Goal: Information Seeking & Learning: Learn about a topic

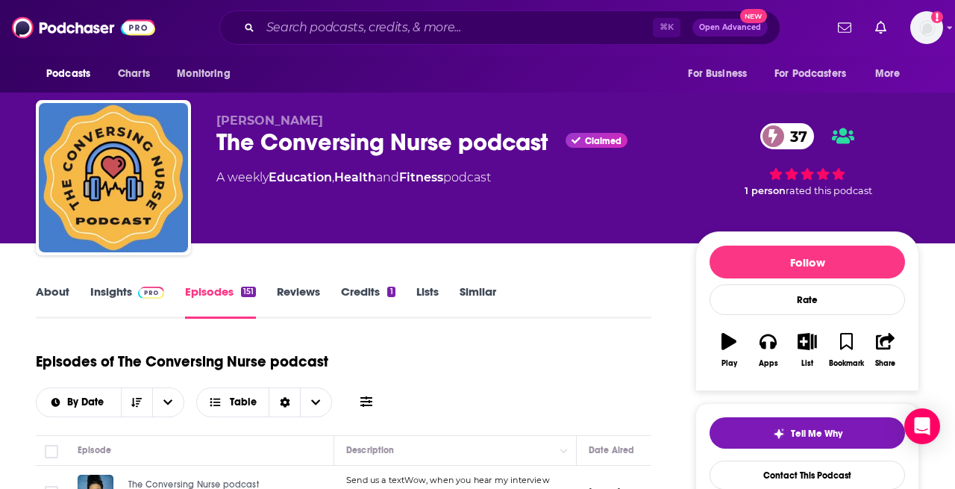
click at [54, 298] on link "About" at bounding box center [53, 301] width 34 height 34
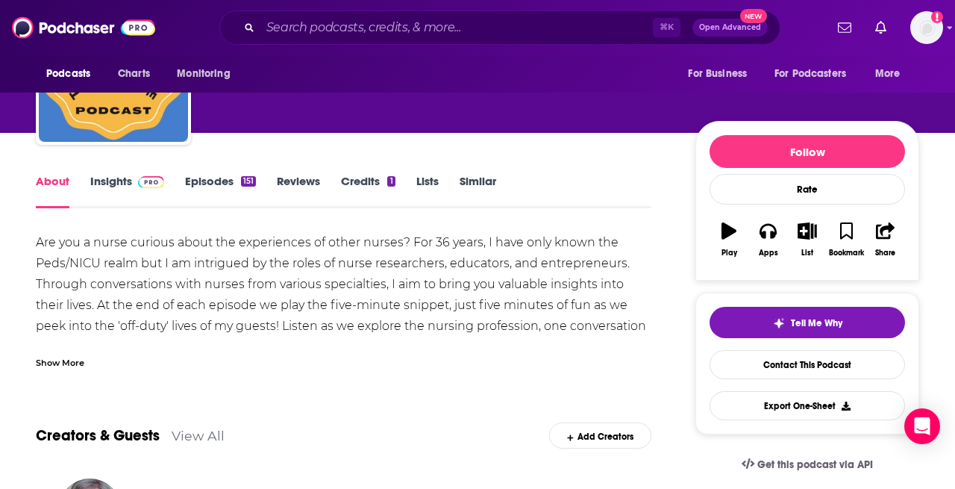
scroll to position [16, 0]
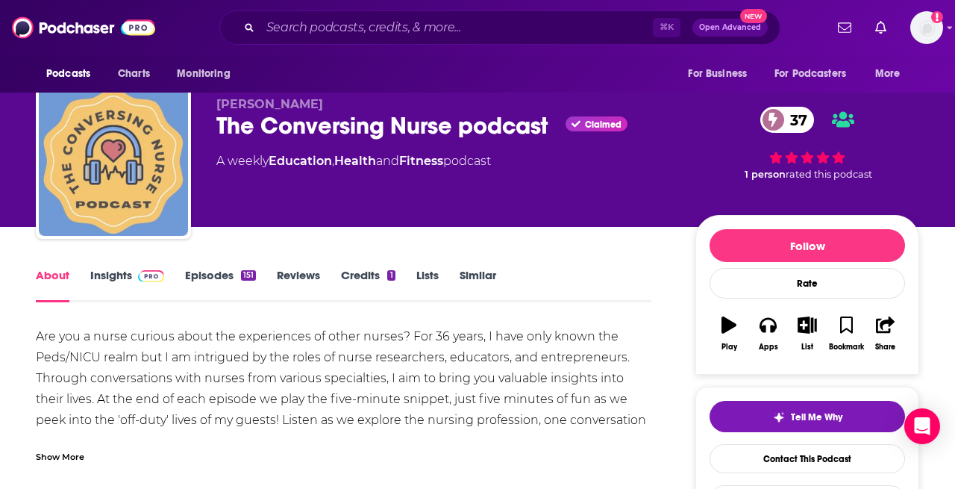
click at [125, 177] on img "The Conversing Nurse podcast" at bounding box center [113, 161] width 149 height 149
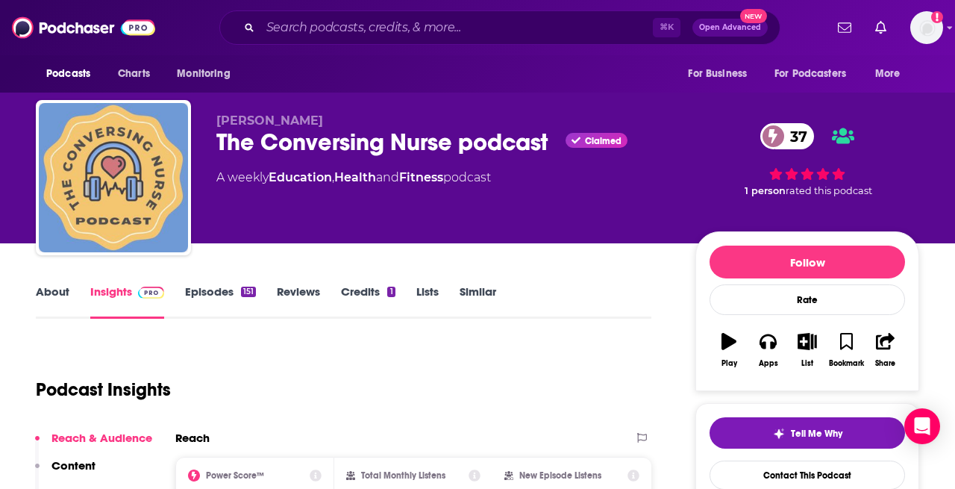
click at [125, 177] on img "The Conversing Nurse podcast" at bounding box center [113, 177] width 149 height 149
click at [107, 186] on img "The Conversing Nurse podcast" at bounding box center [113, 177] width 149 height 149
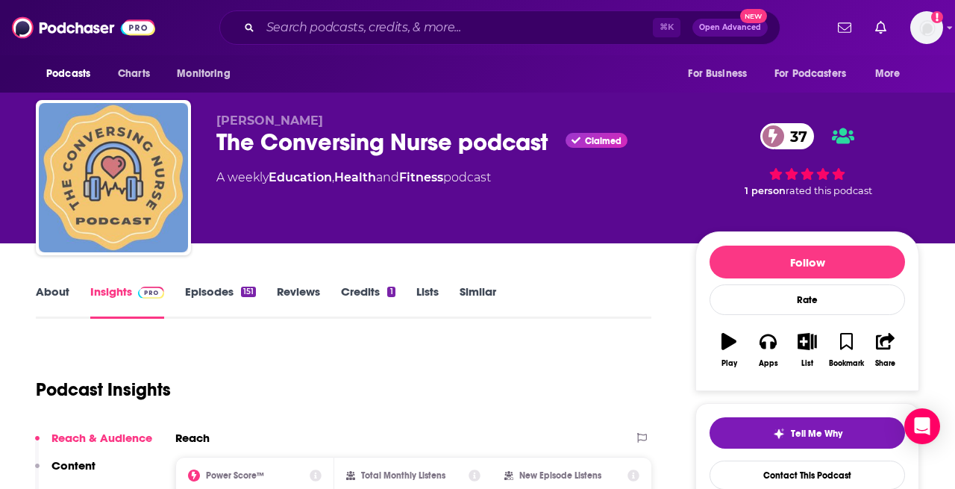
click at [83, 183] on img "The Conversing Nurse podcast" at bounding box center [113, 177] width 149 height 149
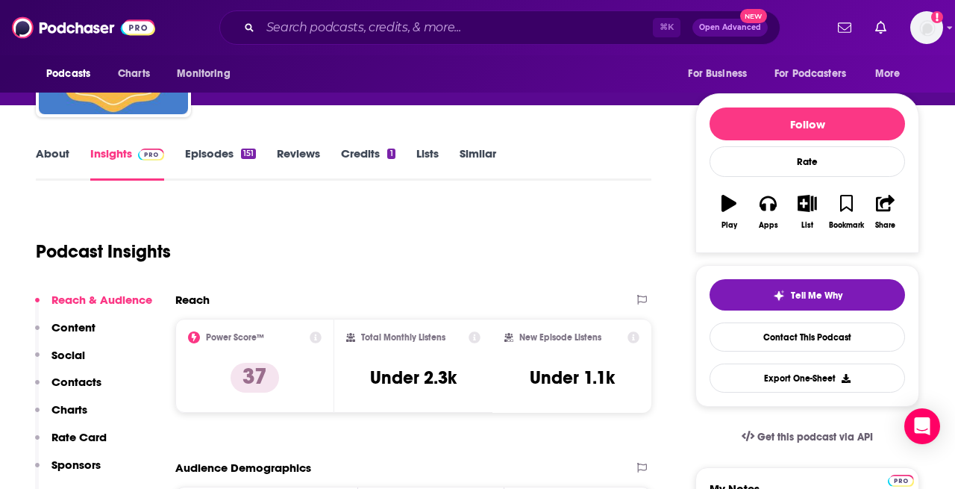
scroll to position [92, 0]
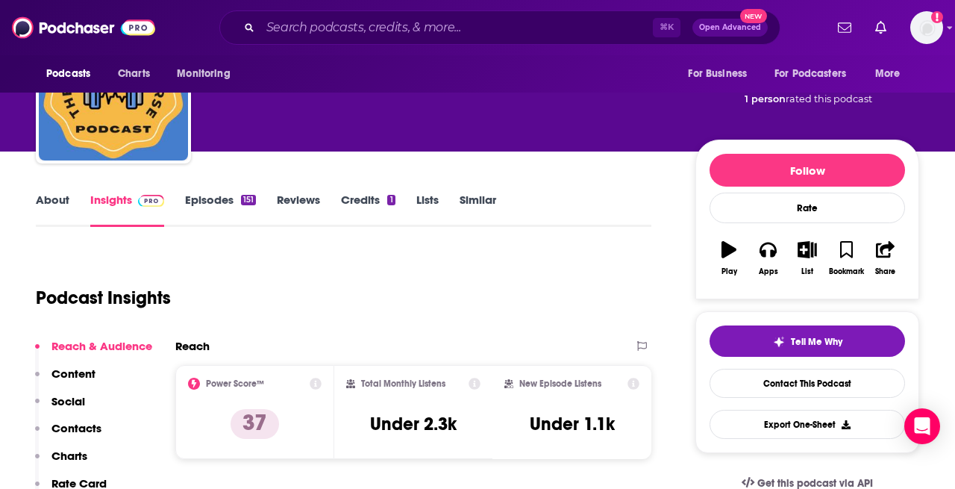
click at [219, 205] on link "Episodes 151" at bounding box center [220, 209] width 71 height 34
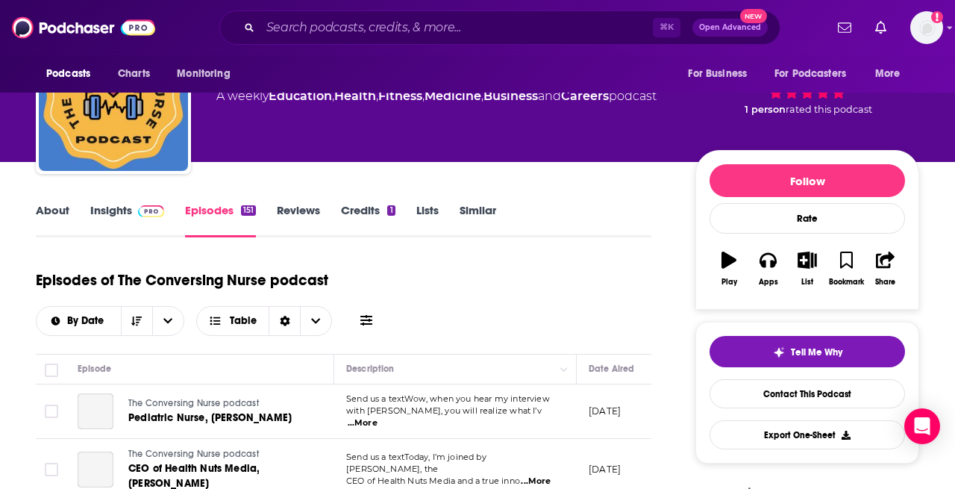
scroll to position [184, 0]
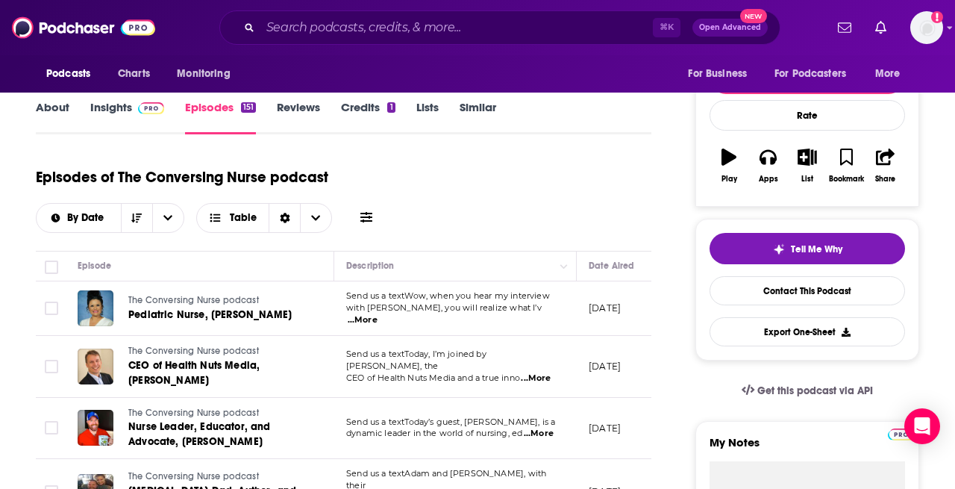
click at [377, 315] on span "...More" at bounding box center [363, 320] width 30 height 12
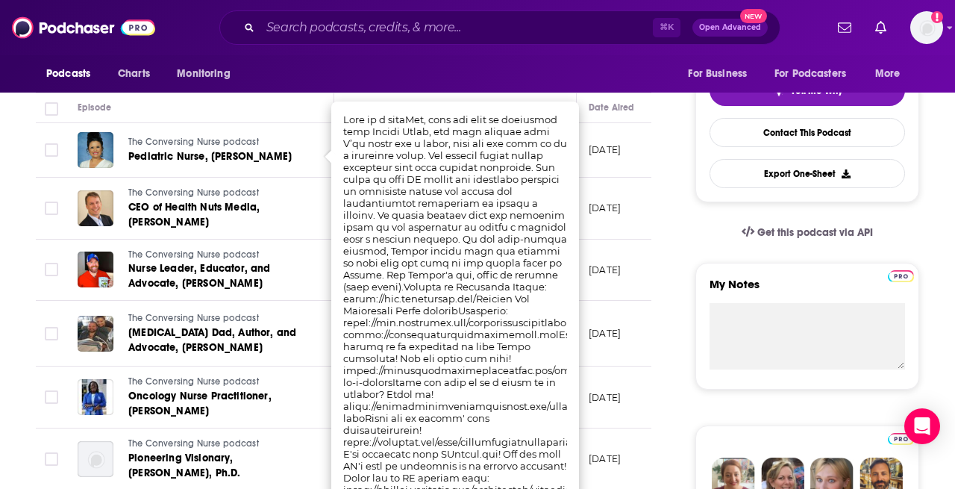
scroll to position [346, 0]
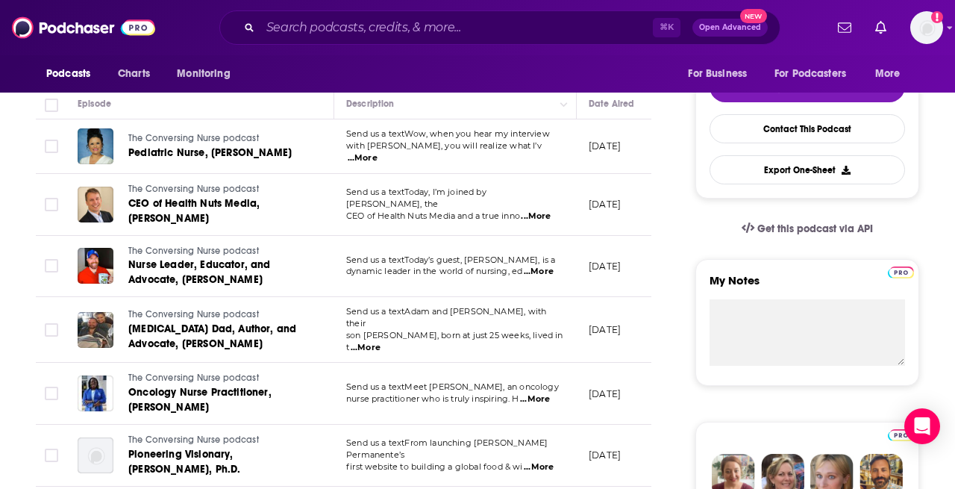
click at [544, 273] on span "...More" at bounding box center [539, 272] width 30 height 12
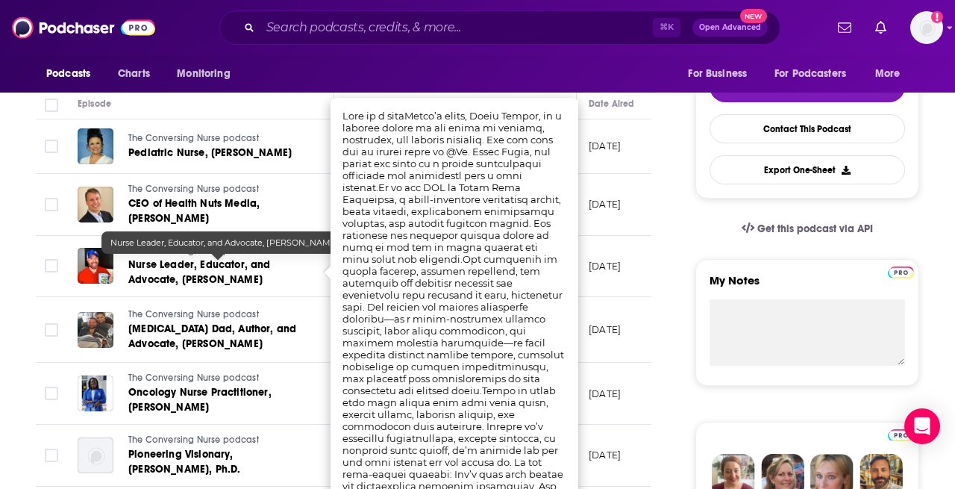
click at [225, 272] on link "Nurse Leader, Educator, and Advocate, [PERSON_NAME]" at bounding box center [217, 272] width 179 height 30
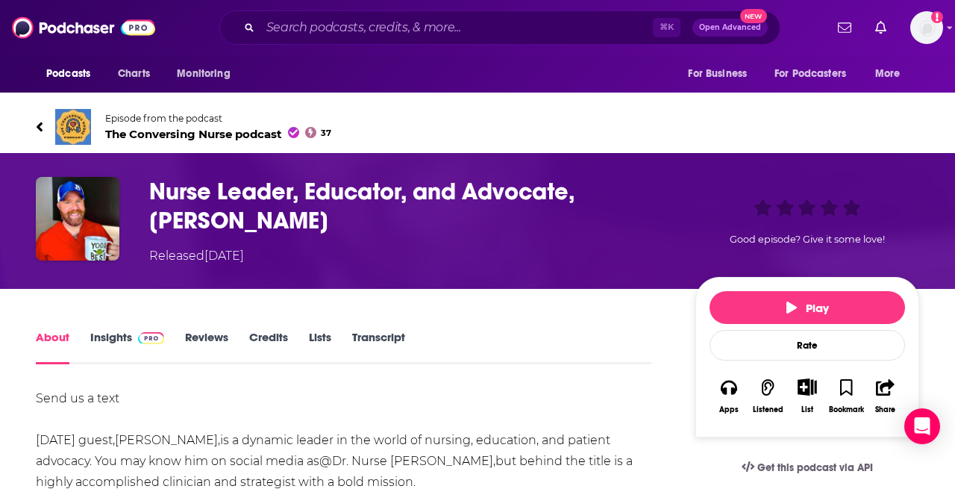
scroll to position [40, 0]
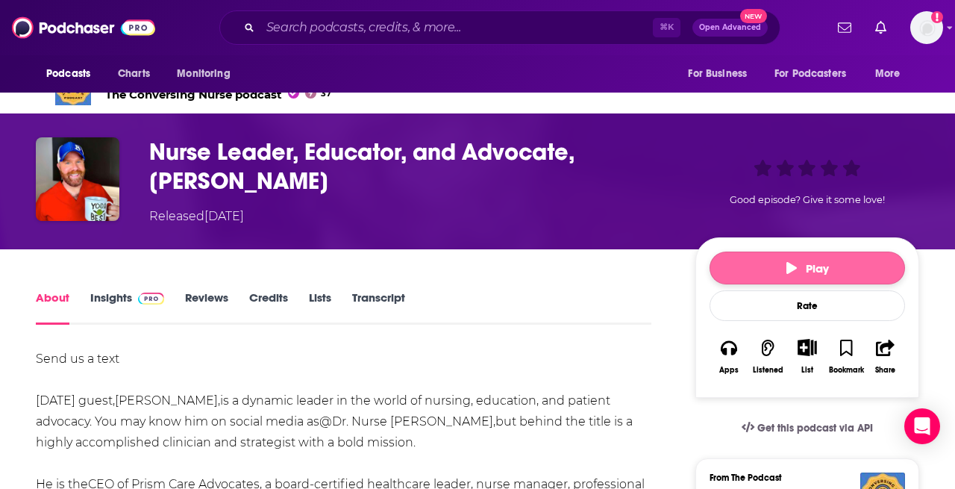
click at [786, 271] on icon "button" at bounding box center [791, 268] width 10 height 12
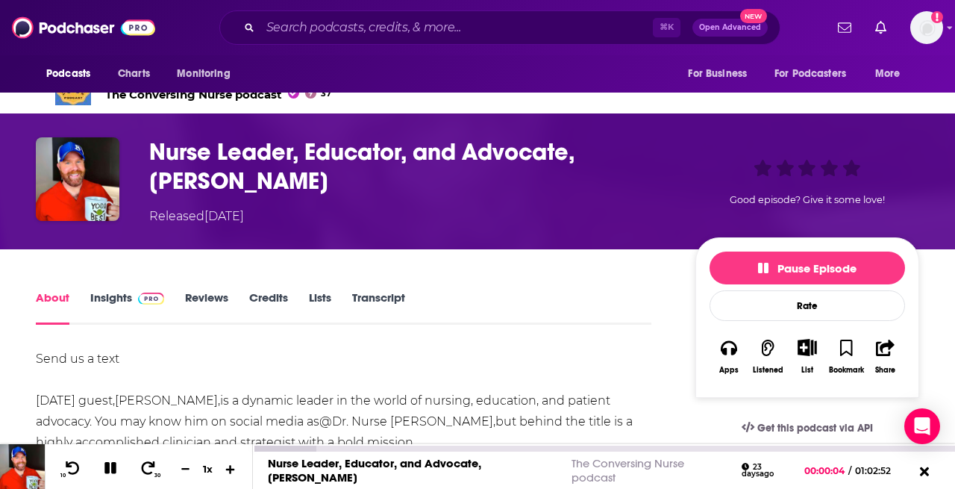
click at [230, 466] on icon at bounding box center [230, 468] width 9 height 9
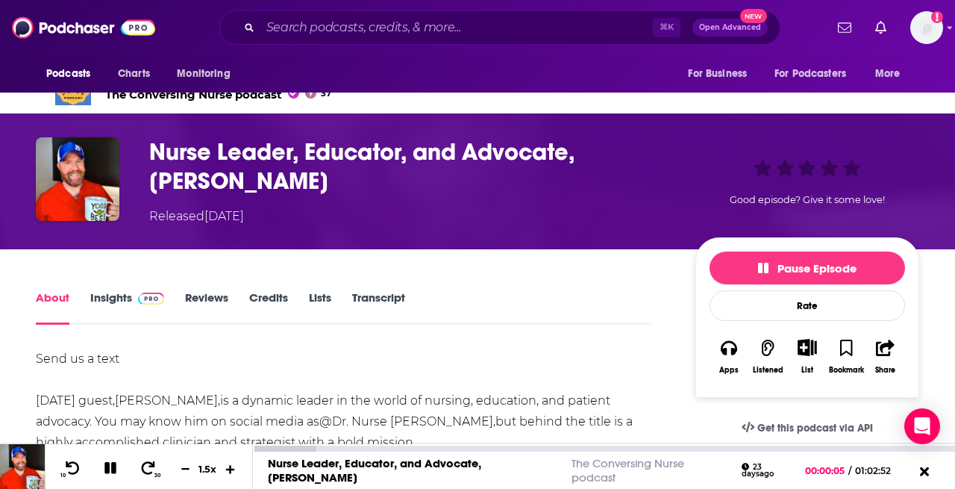
click at [230, 466] on icon at bounding box center [230, 468] width 9 height 9
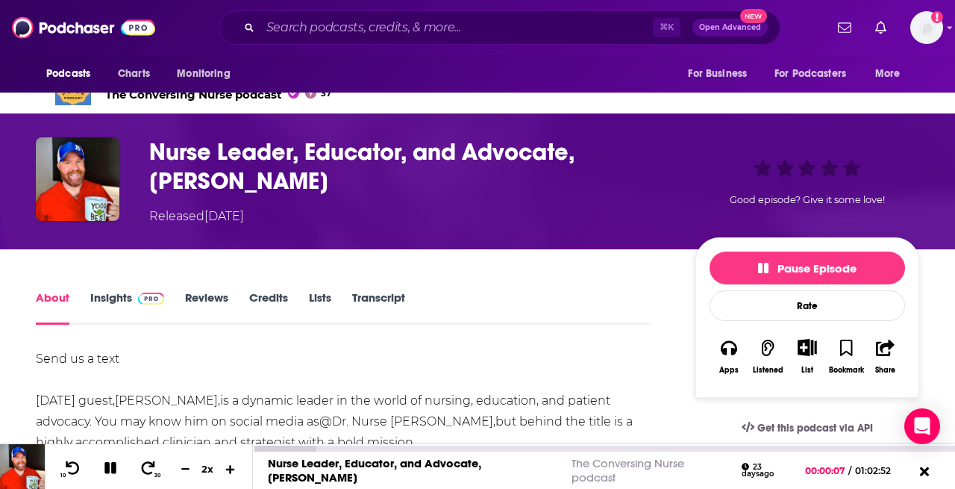
click at [230, 466] on icon at bounding box center [230, 468] width 9 height 9
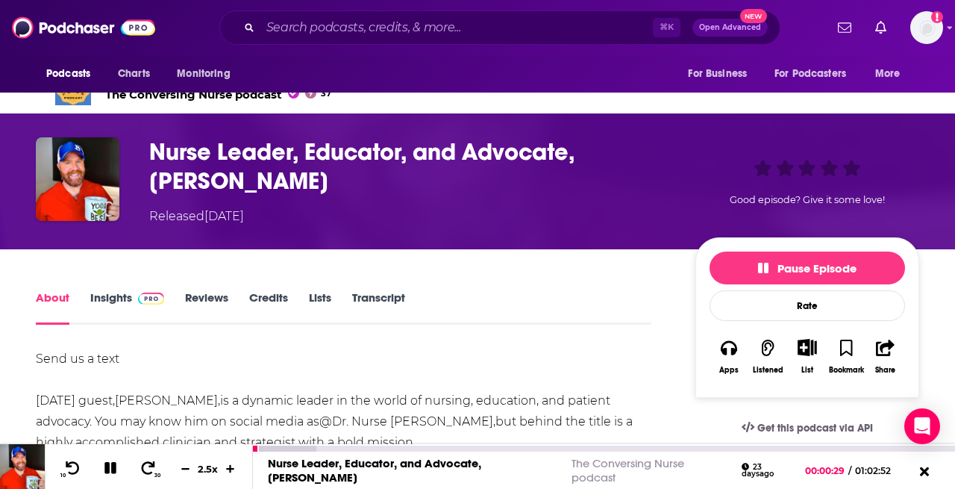
click at [117, 464] on icon at bounding box center [110, 467] width 17 height 13
click at [107, 461] on icon at bounding box center [110, 467] width 19 height 15
click at [228, 466] on icon at bounding box center [230, 468] width 13 height 10
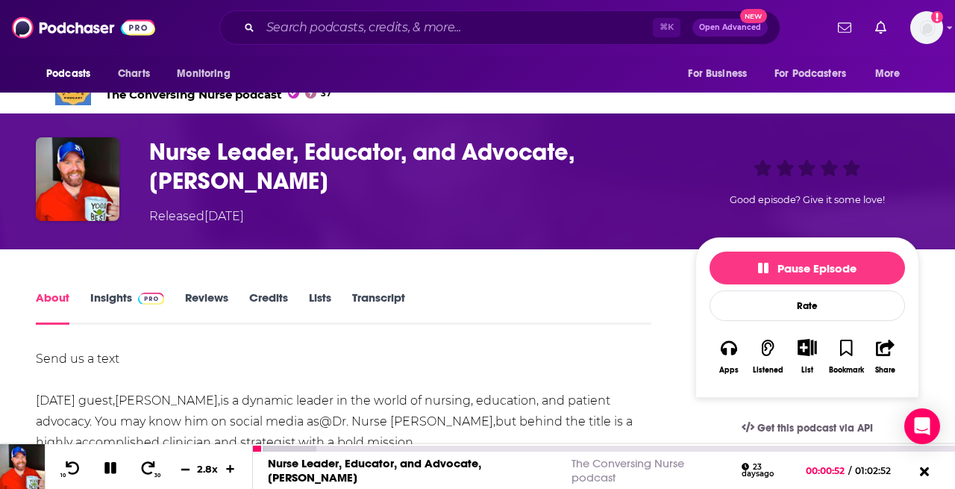
click at [180, 469] on icon at bounding box center [185, 468] width 13 height 10
click at [114, 468] on icon at bounding box center [110, 468] width 12 height 12
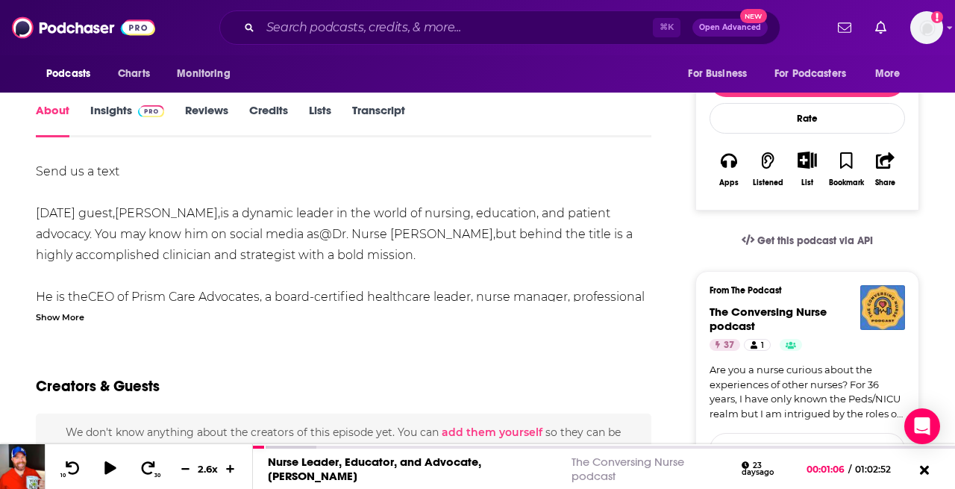
scroll to position [229, 0]
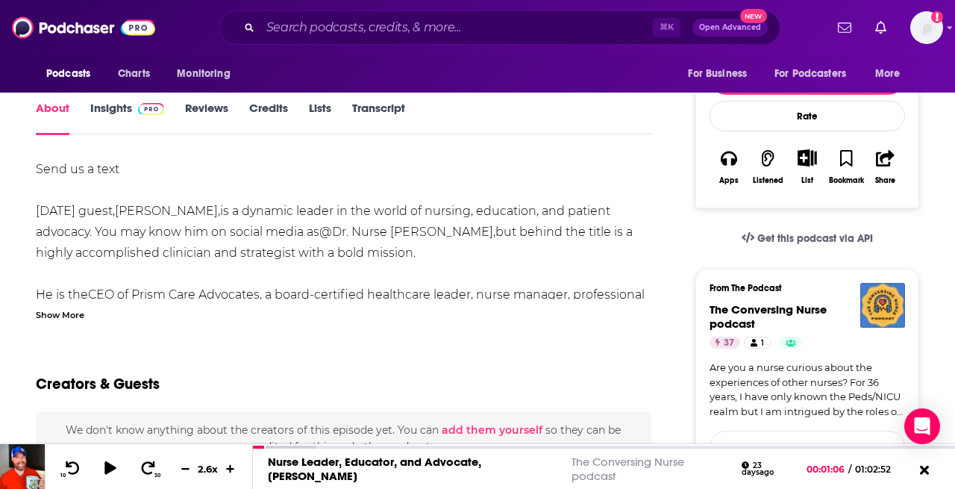
click at [51, 317] on div "Show More" at bounding box center [60, 314] width 48 height 14
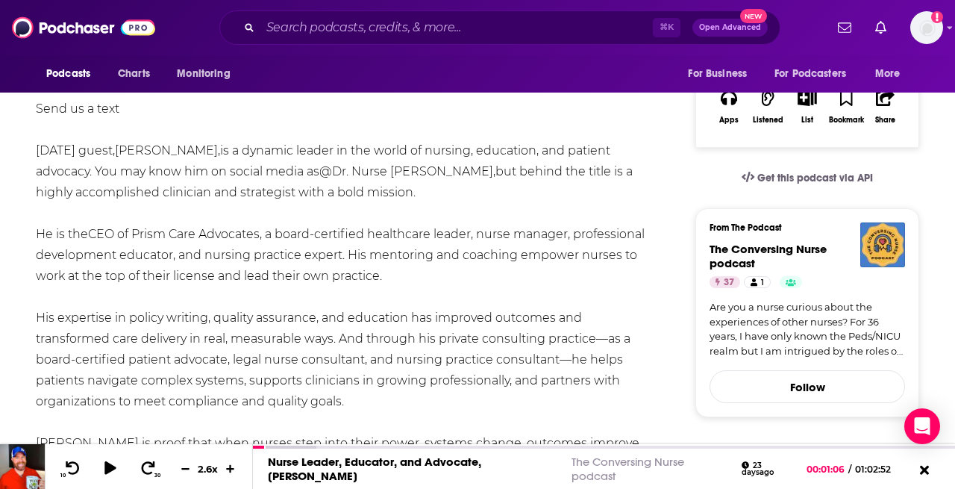
scroll to position [307, 0]
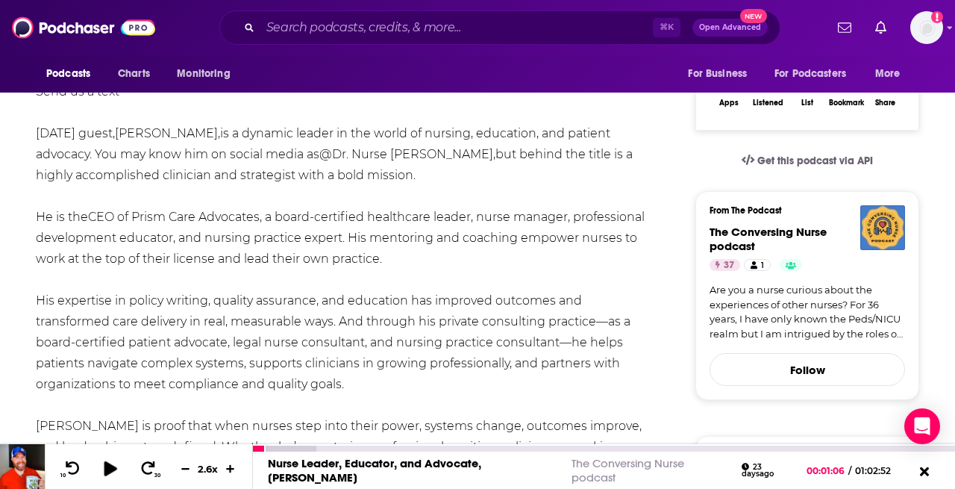
click at [115, 461] on icon at bounding box center [110, 467] width 19 height 15
click at [113, 471] on icon at bounding box center [110, 468] width 12 height 12
click at [107, 469] on icon at bounding box center [110, 467] width 13 height 15
click at [238, 462] on div "2.6 x" at bounding box center [208, 468] width 66 height 19
click at [234, 464] on icon at bounding box center [230, 468] width 13 height 10
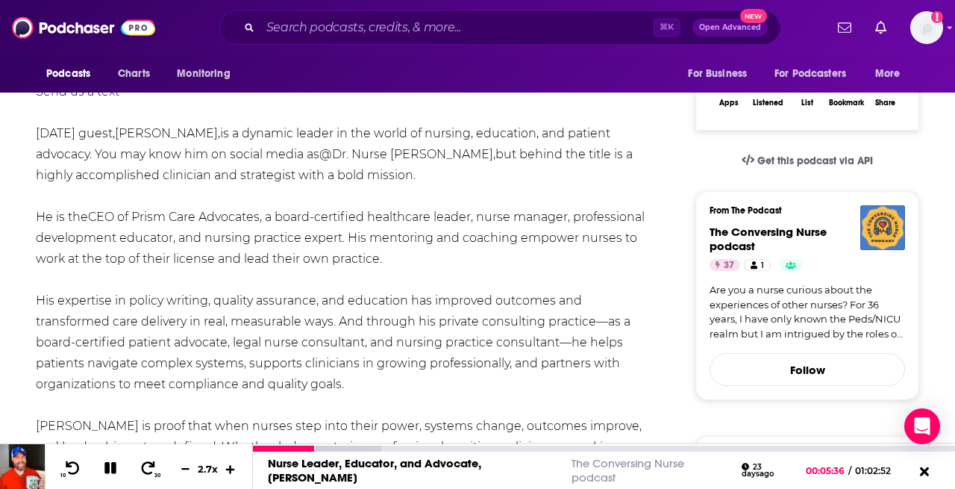
click at [234, 464] on icon at bounding box center [230, 468] width 13 height 10
click at [145, 462] on icon at bounding box center [148, 467] width 15 height 14
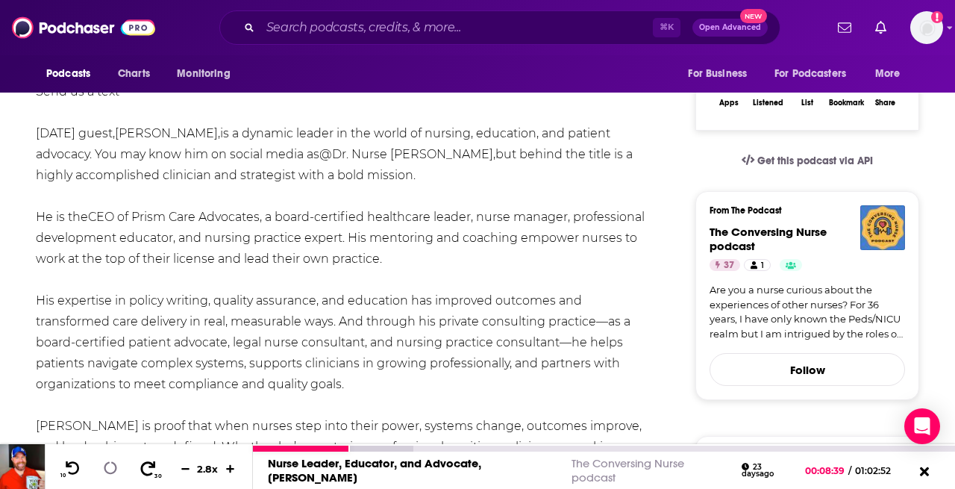
click at [145, 462] on icon at bounding box center [148, 467] width 15 height 14
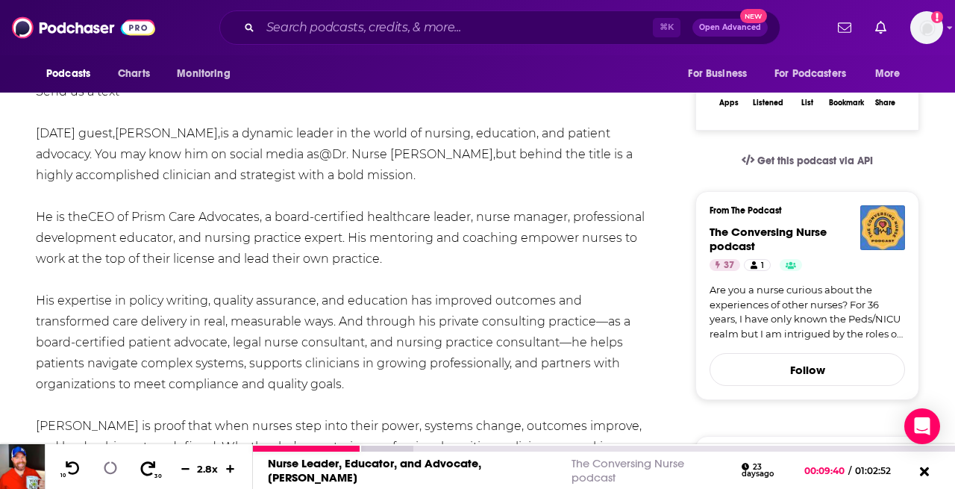
click at [145, 462] on icon at bounding box center [148, 467] width 15 height 14
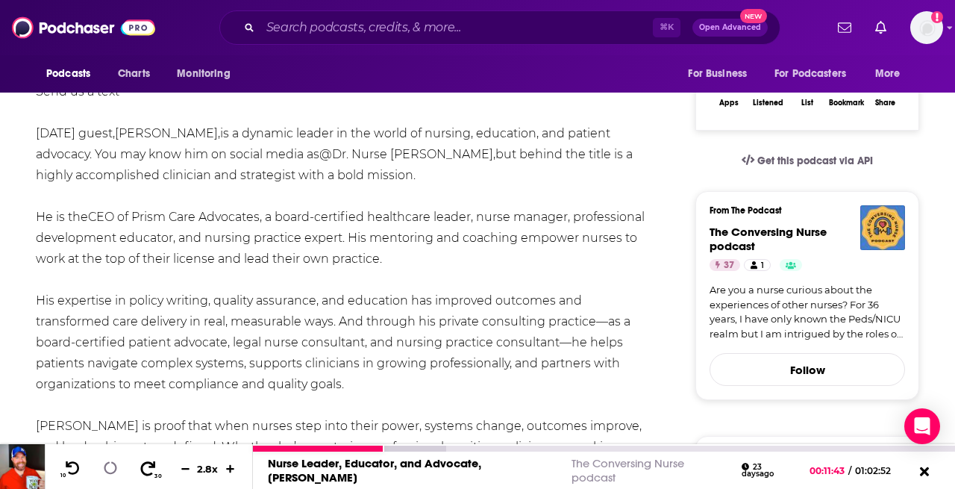
click at [145, 462] on icon at bounding box center [148, 467] width 15 height 14
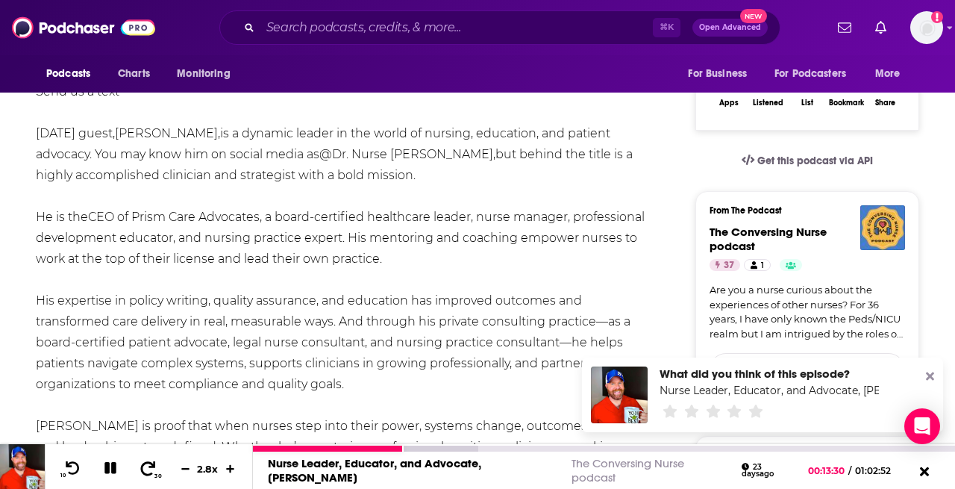
click at [145, 462] on icon at bounding box center [148, 467] width 15 height 14
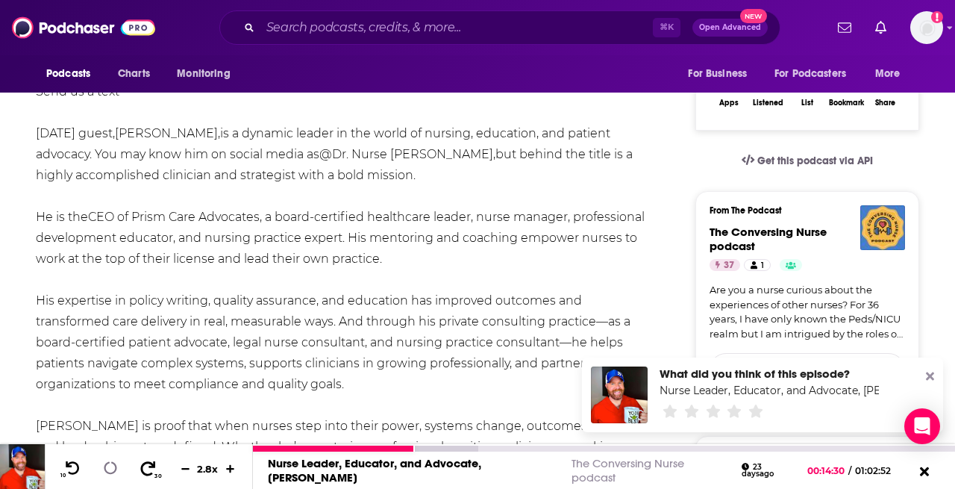
click at [145, 462] on icon at bounding box center [148, 467] width 15 height 14
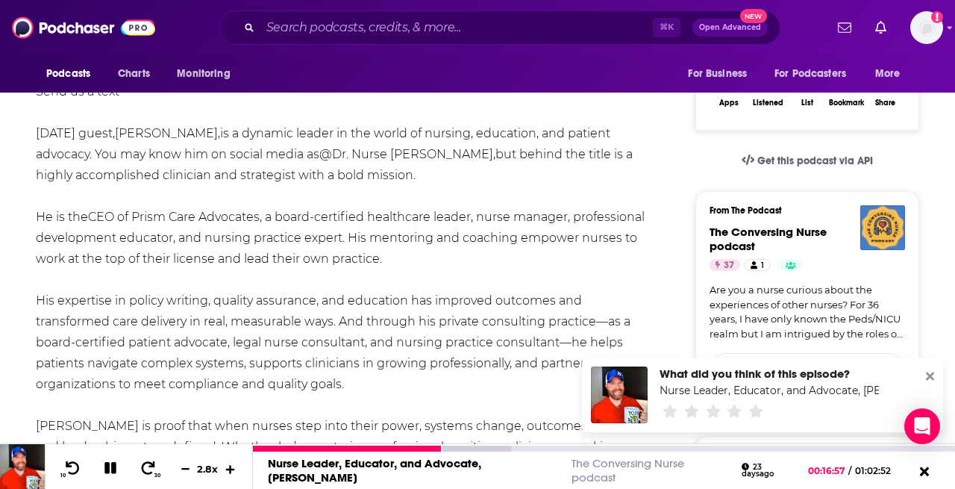
click at [233, 471] on icon at bounding box center [230, 468] width 13 height 10
click at [117, 462] on icon at bounding box center [109, 468] width 17 height 14
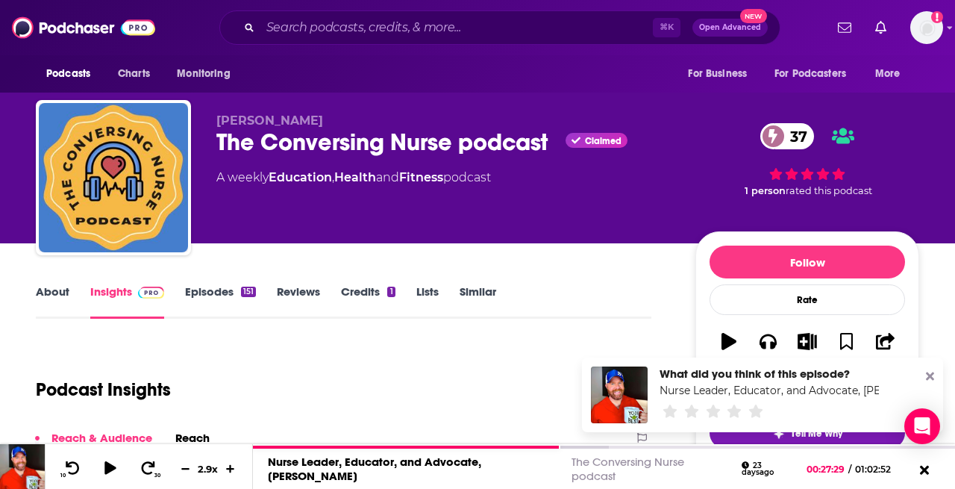
click at [214, 297] on link "Episodes 151" at bounding box center [220, 301] width 71 height 34
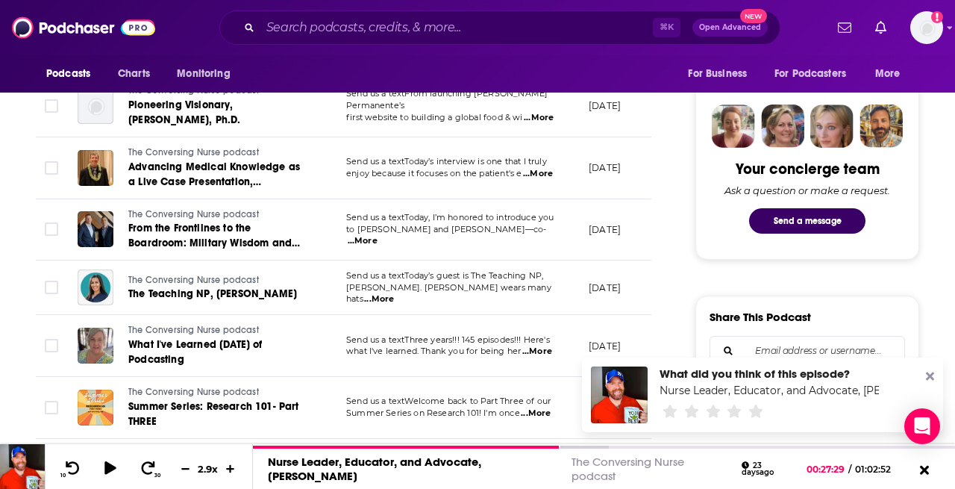
scroll to position [697, 0]
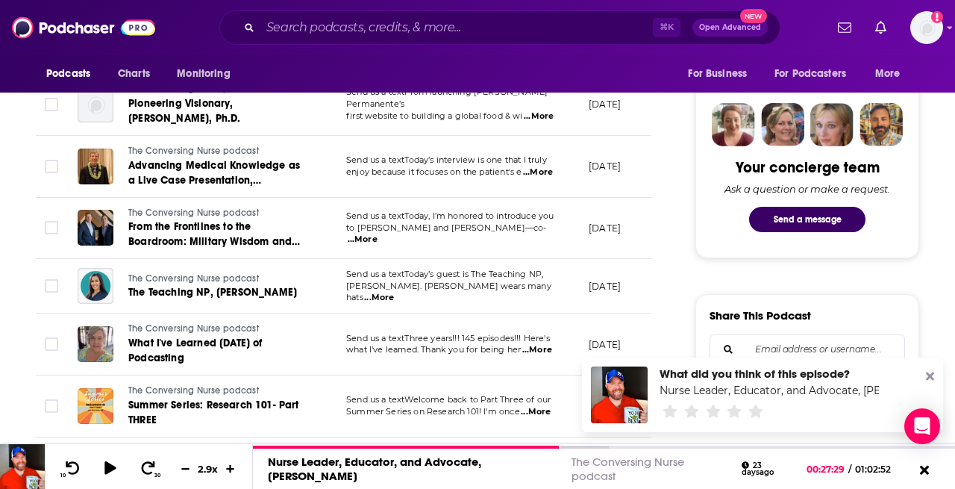
click at [394, 292] on span "...More" at bounding box center [379, 298] width 30 height 12
click at [213, 294] on span "The Teaching NP, [PERSON_NAME]" at bounding box center [212, 292] width 169 height 13
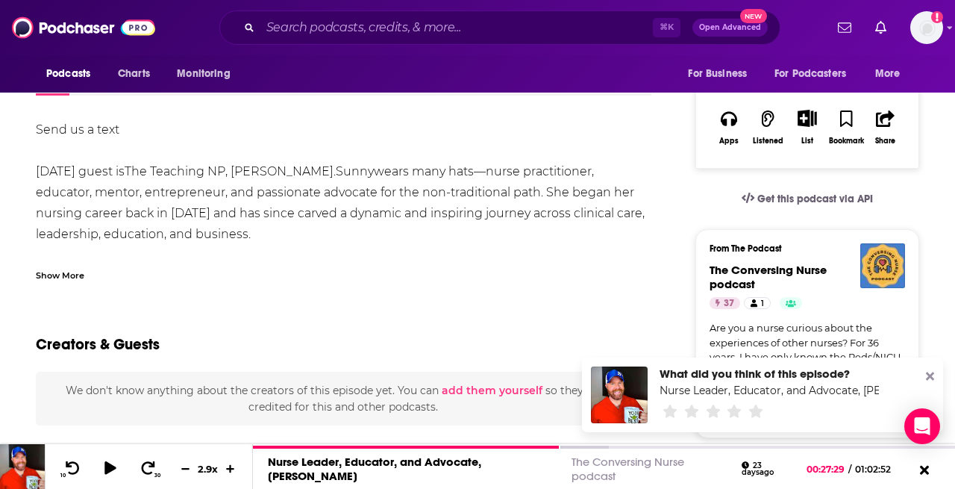
scroll to position [257, 0]
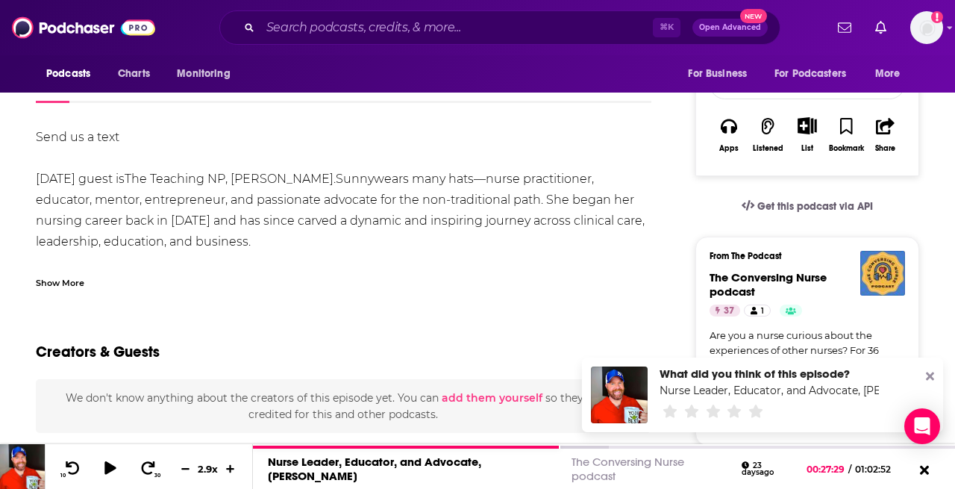
click at [69, 279] on div "Show More" at bounding box center [60, 281] width 48 height 14
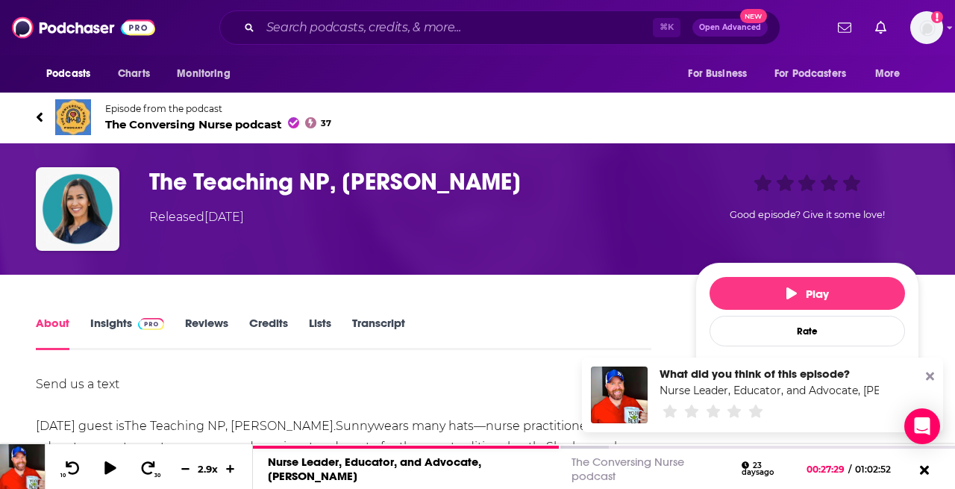
scroll to position [7, 0]
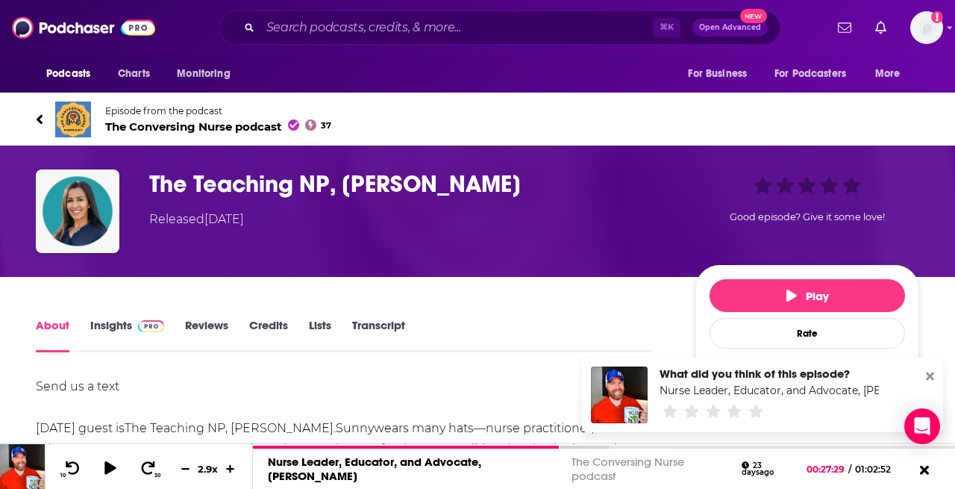
drag, startPoint x: 341, startPoint y: 184, endPoint x: 537, endPoint y: 185, distance: 196.1
click at [537, 185] on h1 "The Teaching NP, [PERSON_NAME]" at bounding box center [410, 183] width 522 height 29
copy h1 "[PERSON_NAME]"
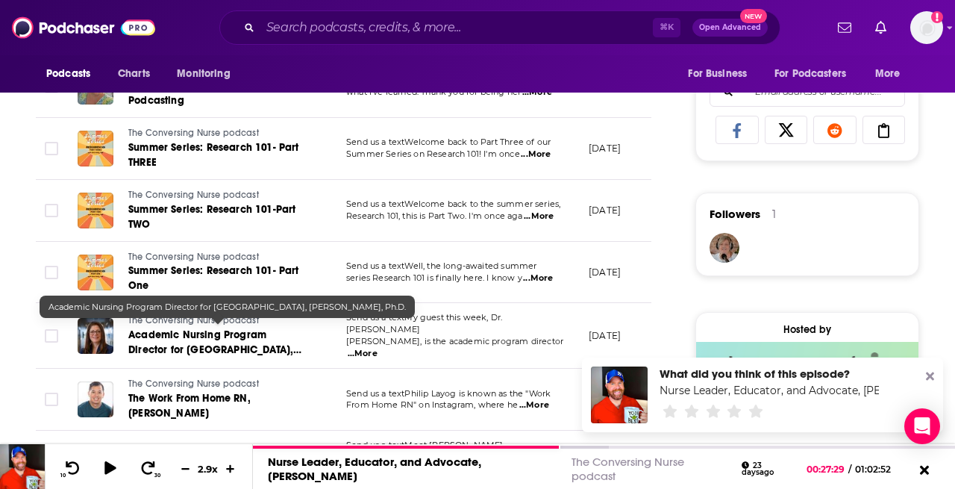
scroll to position [970, 0]
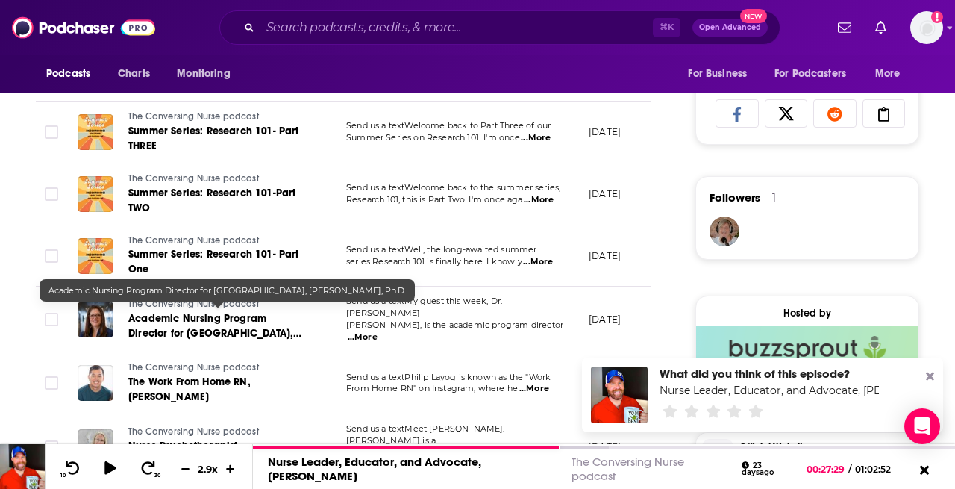
click at [248, 320] on link "Academic Nursing Program Director for [GEOGRAPHIC_DATA], [PERSON_NAME], Ph.D." at bounding box center [217, 326] width 179 height 30
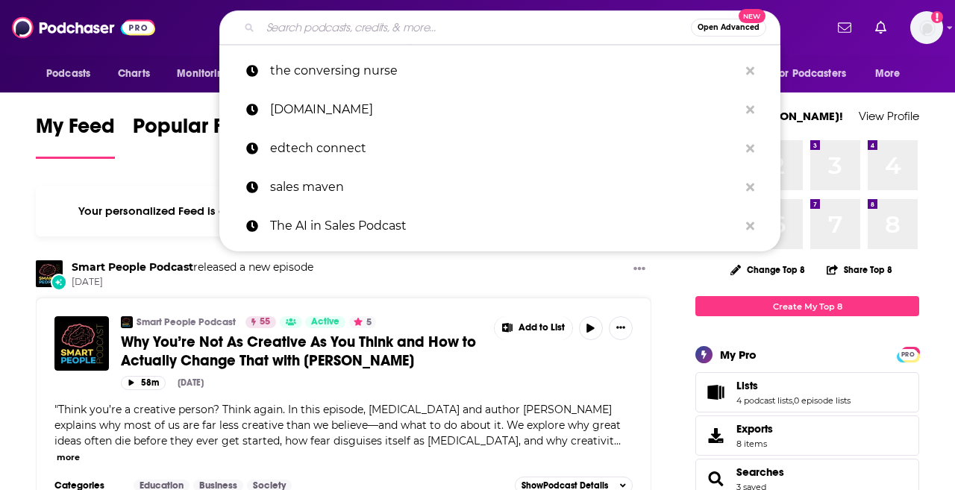
click at [374, 27] on input "Search podcasts, credits, & more..." at bounding box center [475, 28] width 430 height 24
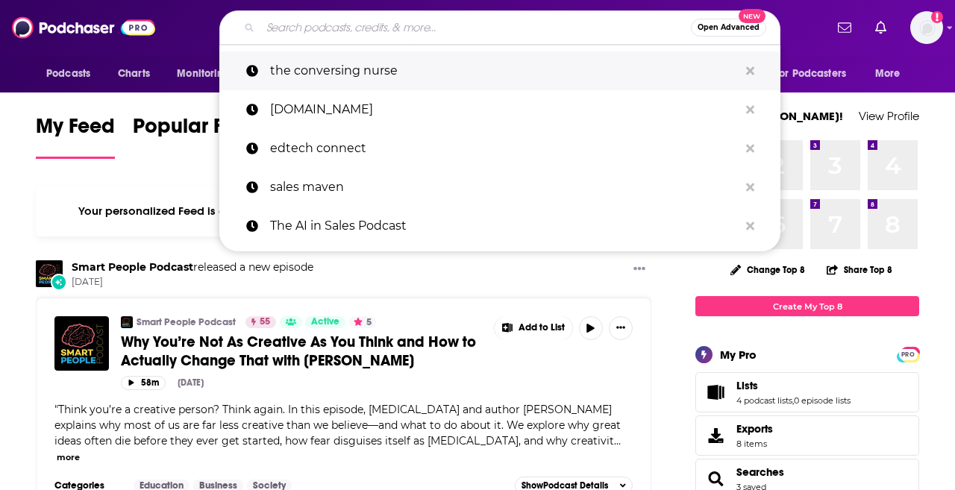
click at [359, 60] on p "the conversing nurse" at bounding box center [504, 70] width 468 height 39
type input "the conversing nurse"
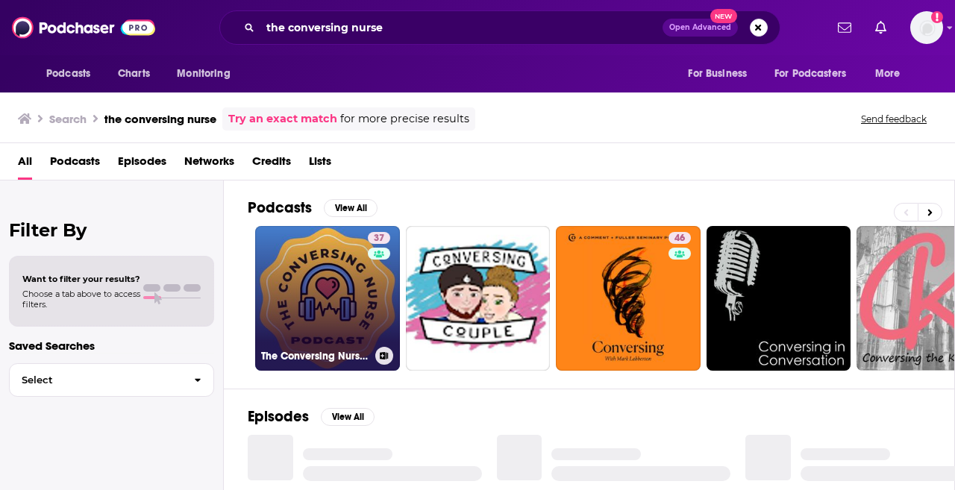
click at [311, 275] on link "37 The Conversing Nurse podcast" at bounding box center [327, 298] width 145 height 145
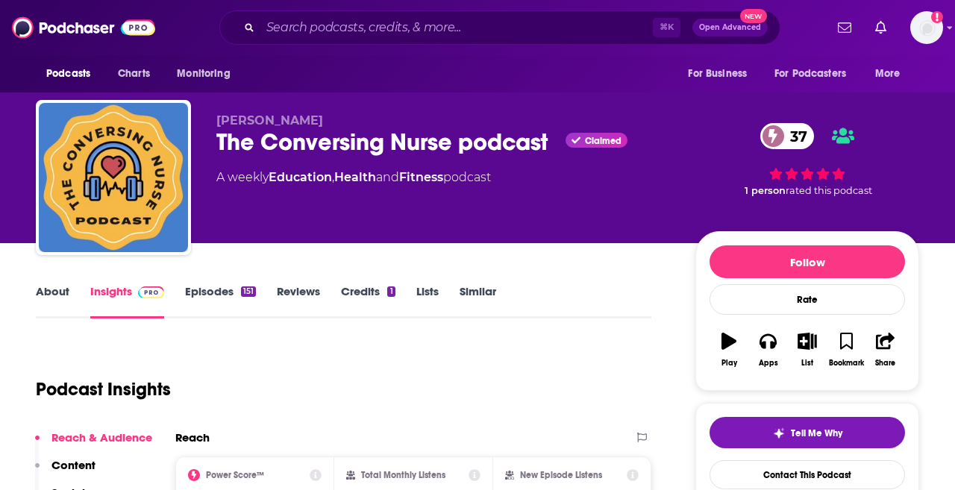
click at [232, 304] on link "Episodes 151" at bounding box center [220, 301] width 71 height 34
